Goal: Check status: Check status

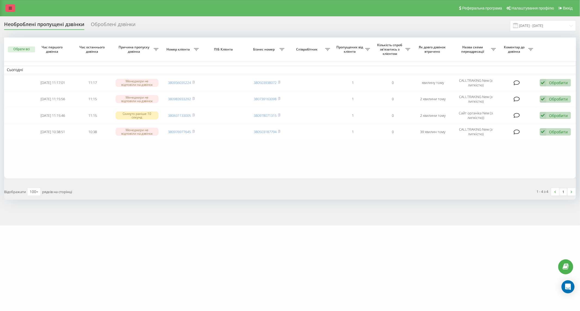
click at [10, 6] on link at bounding box center [10, 8] width 10 height 8
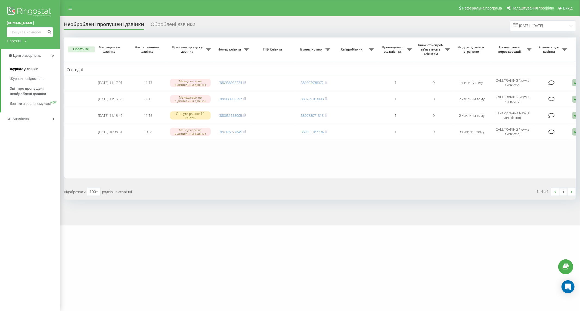
click at [31, 68] on span "Журнал дзвінків" at bounding box center [24, 68] width 29 height 5
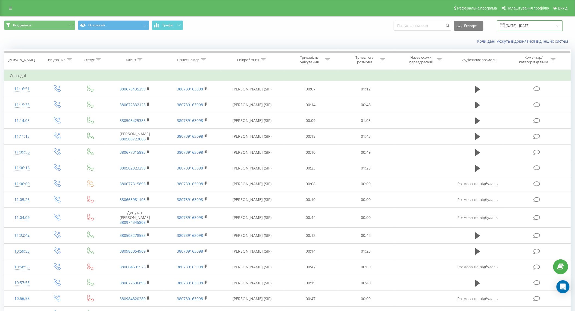
click at [531, 24] on input "19.08.2025 - 19.09.2025" at bounding box center [530, 25] width 66 height 11
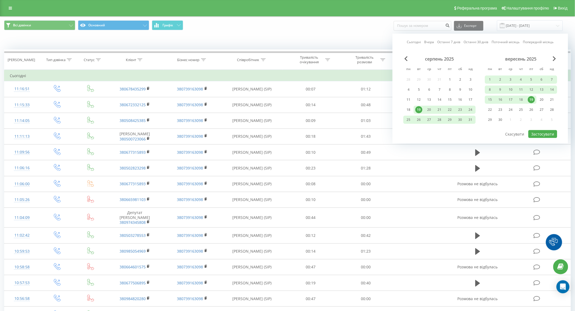
click at [532, 101] on div "19" at bounding box center [531, 99] width 7 height 7
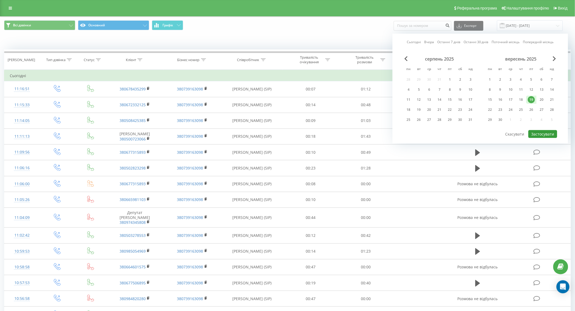
click at [544, 131] on button "Застосувати" at bounding box center [543, 134] width 29 height 8
type input "[DATE] - [DATE]"
